Goal: Transaction & Acquisition: Purchase product/service

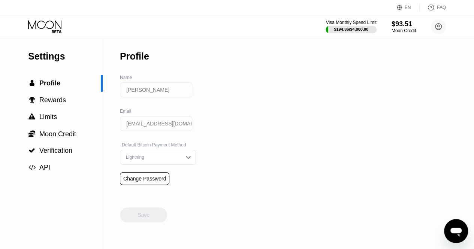
click at [454, 27] on div "Visa Monthly Spend Limit $194.36 / $4,000.00 $93.51 Moon Credit lesley sparks s…" at bounding box center [237, 26] width 474 height 22
click at [433, 30] on circle at bounding box center [438, 26] width 15 height 15
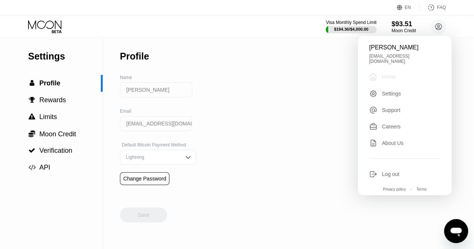
click at [400, 75] on div " Home" at bounding box center [404, 76] width 71 height 9
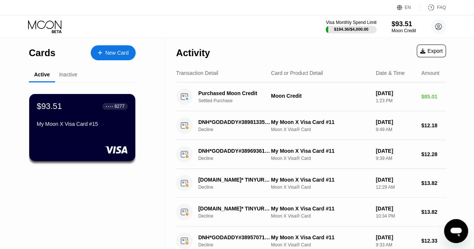
click at [112, 136] on div "$93.51 ● ● ● ● 8277 My Moon X Visa Card #15" at bounding box center [82, 127] width 106 height 67
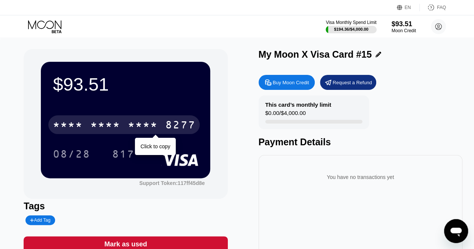
click at [141, 127] on div "* * * *" at bounding box center [143, 126] width 30 height 12
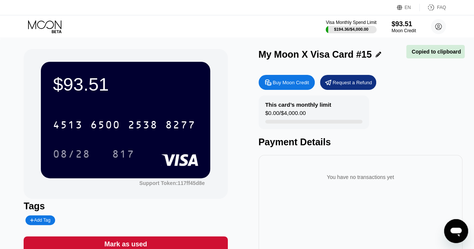
click at [149, 147] on div "08/28 817" at bounding box center [125, 154] width 145 height 19
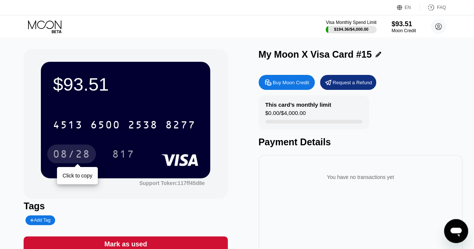
click at [77, 154] on div "08/28" at bounding box center [71, 155] width 37 height 12
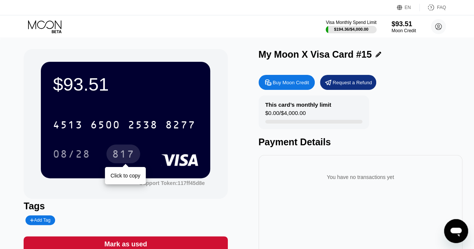
click at [132, 153] on div "817" at bounding box center [123, 155] width 22 height 12
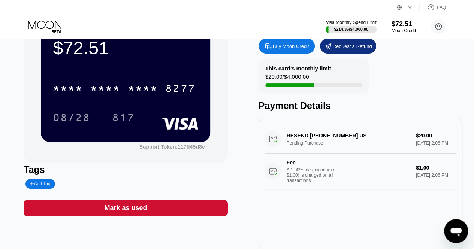
scroll to position [36, 0]
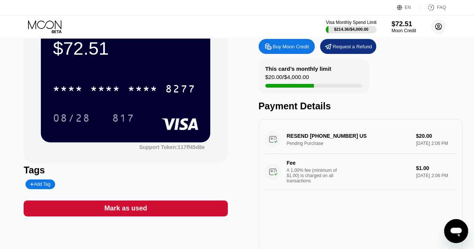
click at [438, 21] on circle at bounding box center [438, 26] width 15 height 15
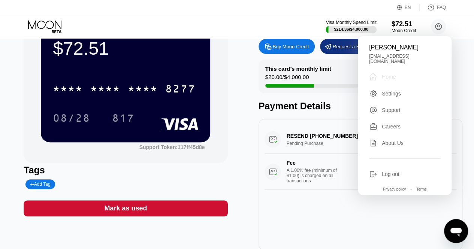
click at [403, 74] on div " Home" at bounding box center [404, 76] width 71 height 9
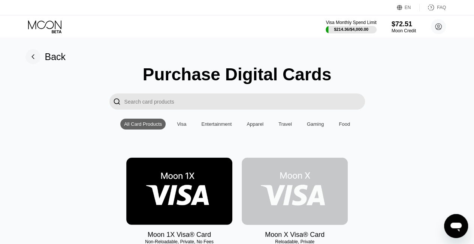
click at [299, 183] on img at bounding box center [295, 190] width 106 height 67
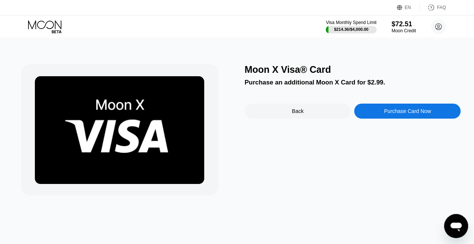
click at [399, 113] on div "Purchase Card Now" at bounding box center [407, 111] width 47 height 6
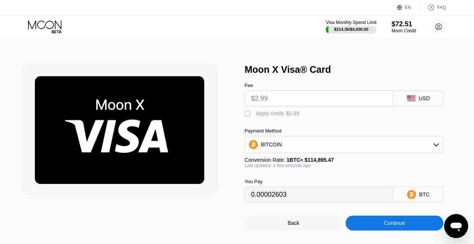
click at [250, 122] on div "Fee $2.99 USD  Apply credit: $2.99 Payment Method BITCOIN Conversion Rate: 1 B…" at bounding box center [353, 138] width 216 height 127
click at [250, 120] on div "Fee $2.99 USD  Apply credit: $2.99 Payment Method BITCOIN Conversion Rate: 1 B…" at bounding box center [353, 138] width 216 height 127
click at [248, 117] on div "" at bounding box center [248, 113] width 7 height 7
type input "0"
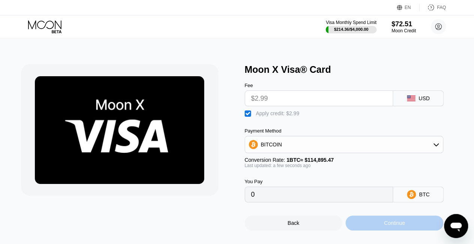
click at [368, 230] on div "Continue" at bounding box center [395, 222] width 98 height 15
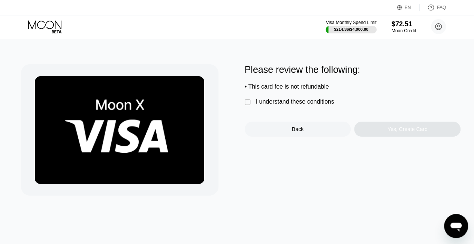
click at [266, 110] on div "Please review the following: • This card fee is not refundable  I understand t…" at bounding box center [353, 100] width 216 height 72
click at [247, 103] on div "" at bounding box center [248, 102] width 7 height 7
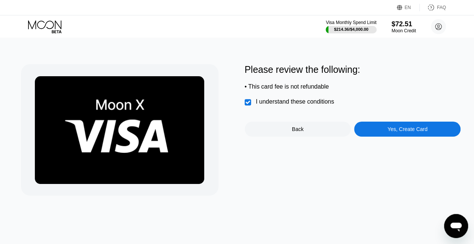
click at [378, 135] on div "Yes, Create Card" at bounding box center [407, 128] width 106 height 15
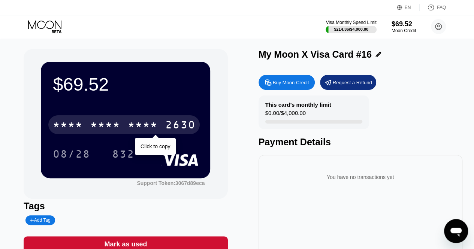
click at [153, 132] on div "* * * *" at bounding box center [143, 126] width 30 height 12
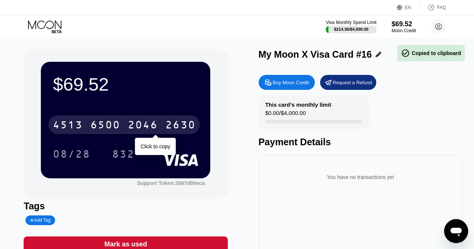
click at [166, 128] on div "2630" at bounding box center [180, 126] width 30 height 12
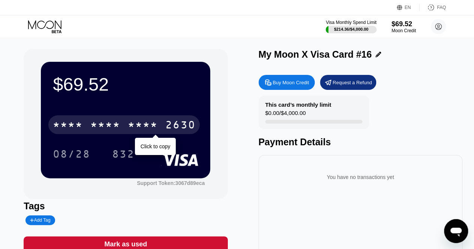
click at [147, 132] on div "* * * *" at bounding box center [143, 126] width 30 height 12
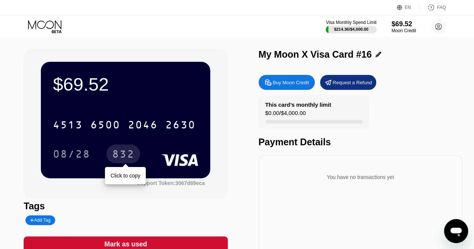
click at [97, 160] on div "08/28" at bounding box center [77, 154] width 49 height 19
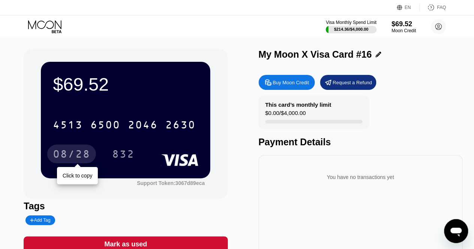
click at [91, 159] on div "08/28" at bounding box center [71, 154] width 49 height 19
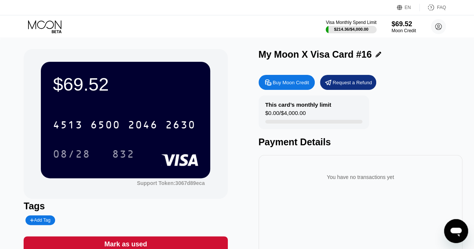
click at [451, 106] on div "This card’s monthly limit $0.00 / $4,000.00 Payment Details" at bounding box center [361, 122] width 204 height 52
click at [440, 27] on circle at bounding box center [438, 26] width 15 height 15
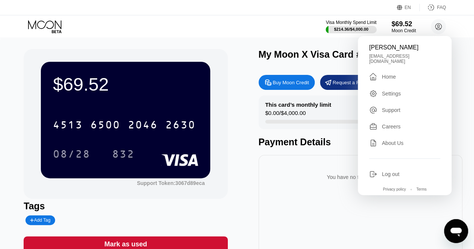
click at [387, 74] on div "Home" at bounding box center [389, 77] width 14 height 6
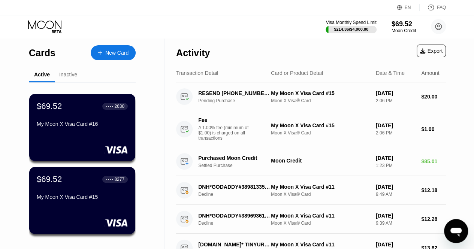
click at [123, 55] on div "New Card" at bounding box center [116, 53] width 23 height 6
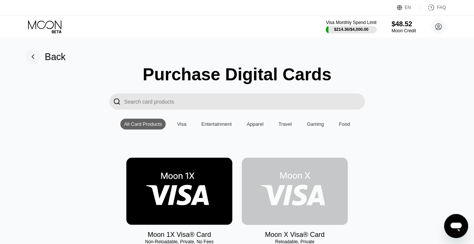
click at [287, 195] on img at bounding box center [295, 190] width 106 height 67
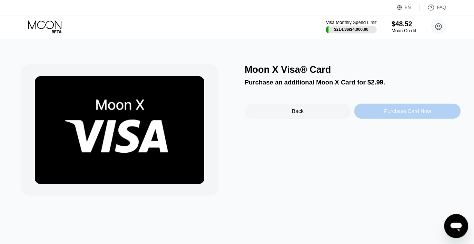
click at [385, 110] on div "Purchase Card Now" at bounding box center [407, 111] width 47 height 6
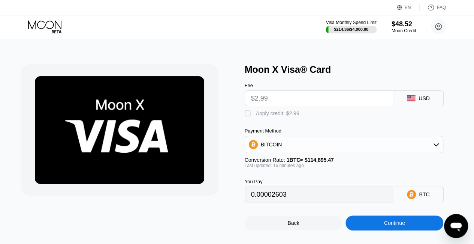
click at [245, 106] on div "Fee $2.99" at bounding box center [319, 94] width 149 height 24
click at [245, 110] on div " Apply credit: $2.99" at bounding box center [353, 111] width 216 height 11
click at [245, 115] on div "" at bounding box center [248, 113] width 7 height 7
type input "0"
click at [371, 230] on div "Continue" at bounding box center [395, 222] width 98 height 15
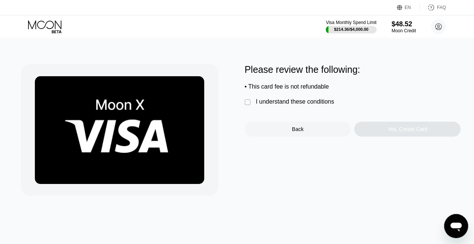
click at [250, 101] on div " I understand these conditions" at bounding box center [291, 102] width 93 height 8
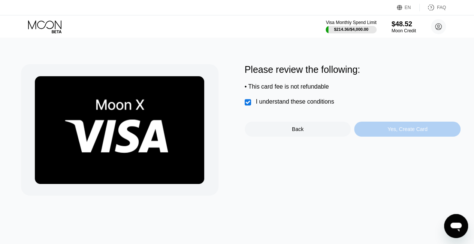
click at [377, 136] on div "Yes, Create Card" at bounding box center [407, 128] width 106 height 15
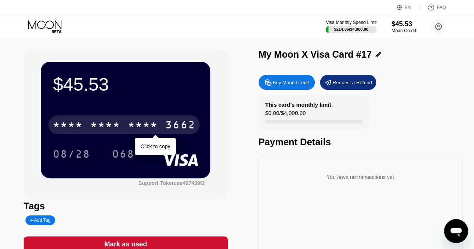
click at [187, 132] on div "3662" at bounding box center [180, 126] width 30 height 12
click at [153, 124] on div "2458" at bounding box center [143, 126] width 30 height 12
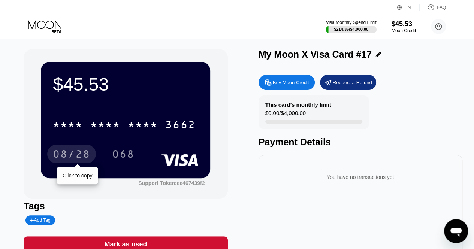
click at [83, 156] on div "08/28" at bounding box center [71, 155] width 37 height 12
